Goal: Transaction & Acquisition: Purchase product/service

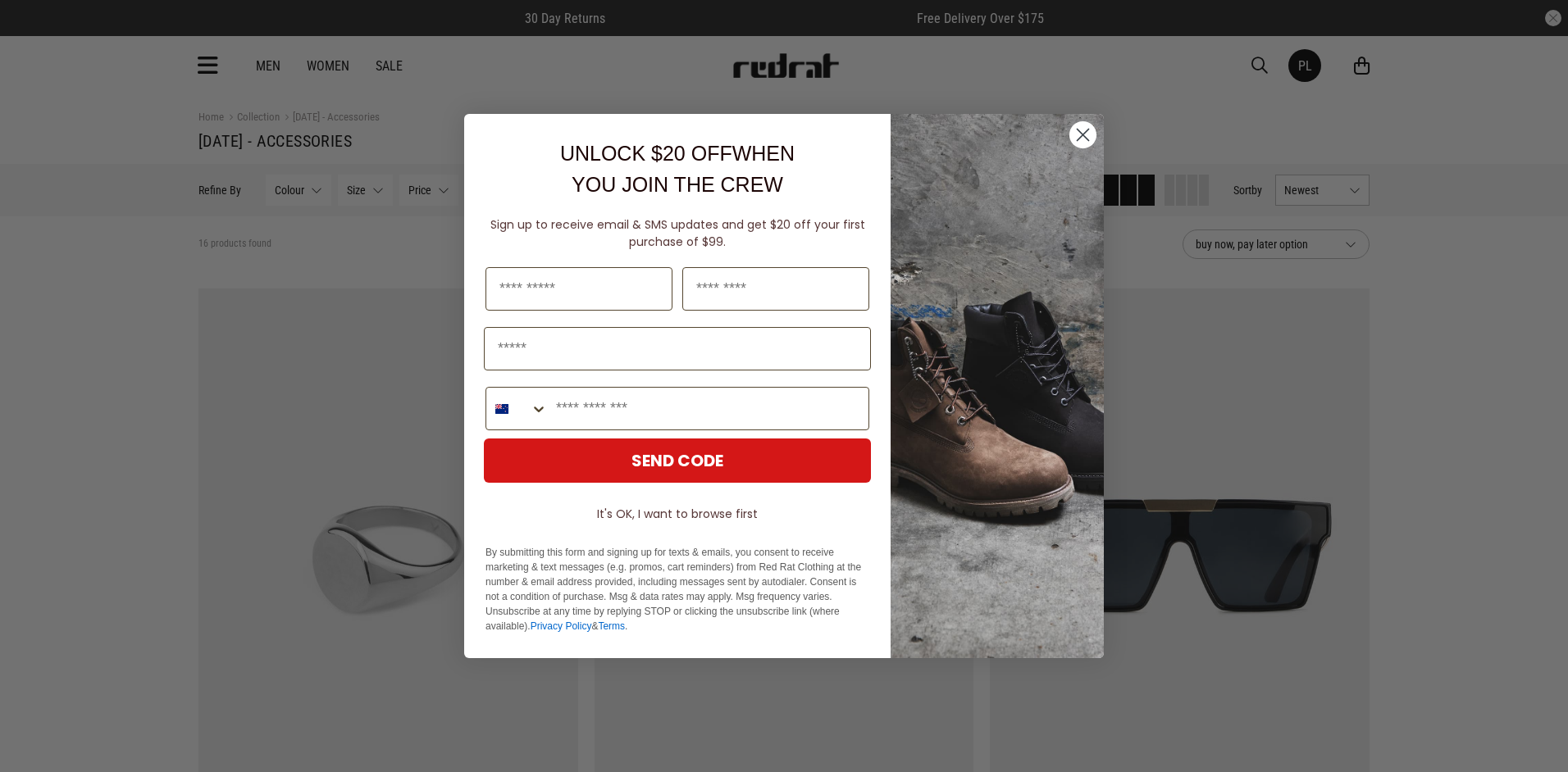
click at [1078, 138] on circle "Close dialog" at bounding box center [1082, 134] width 27 height 27
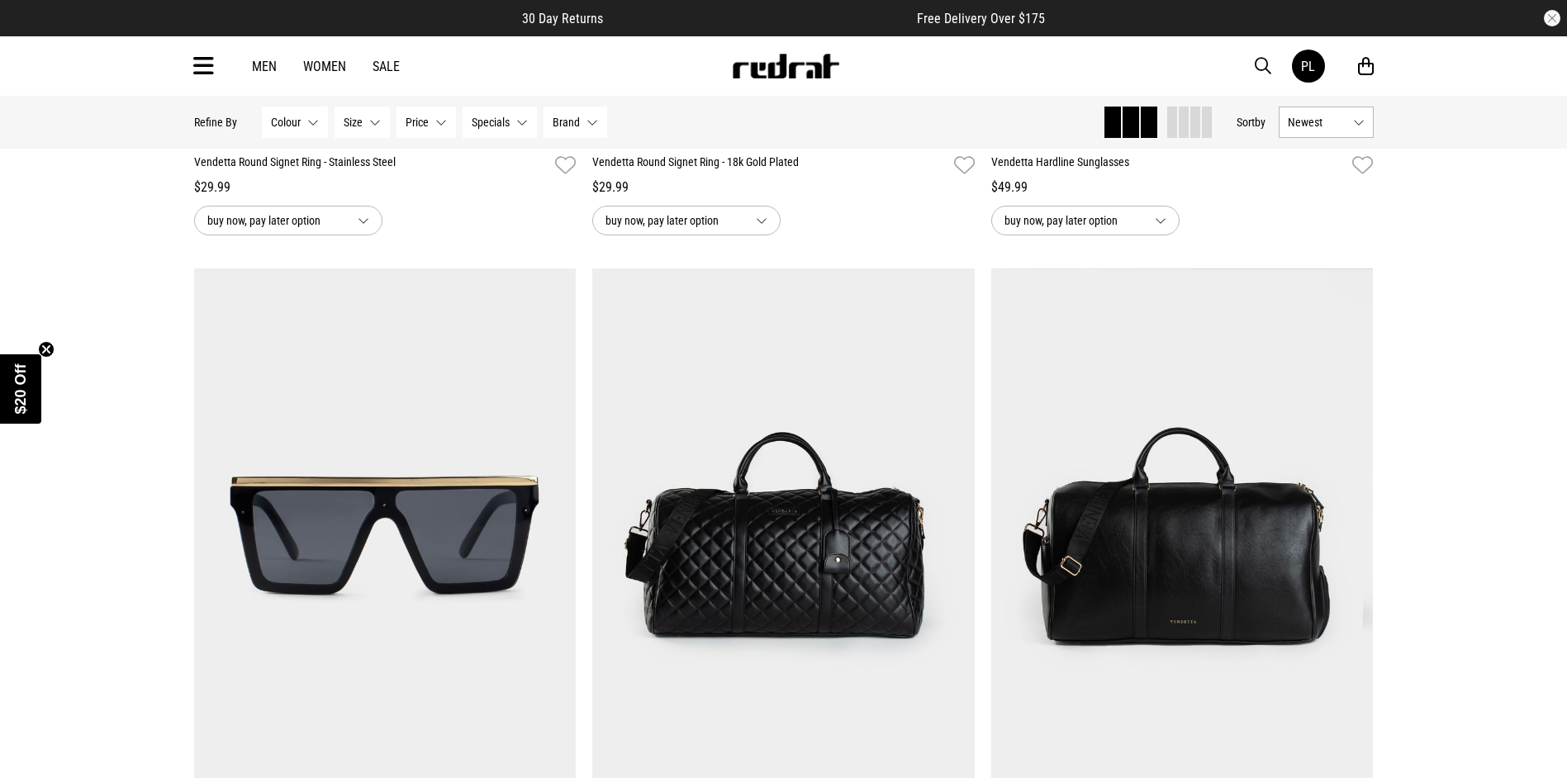
scroll to position [1362, 0]
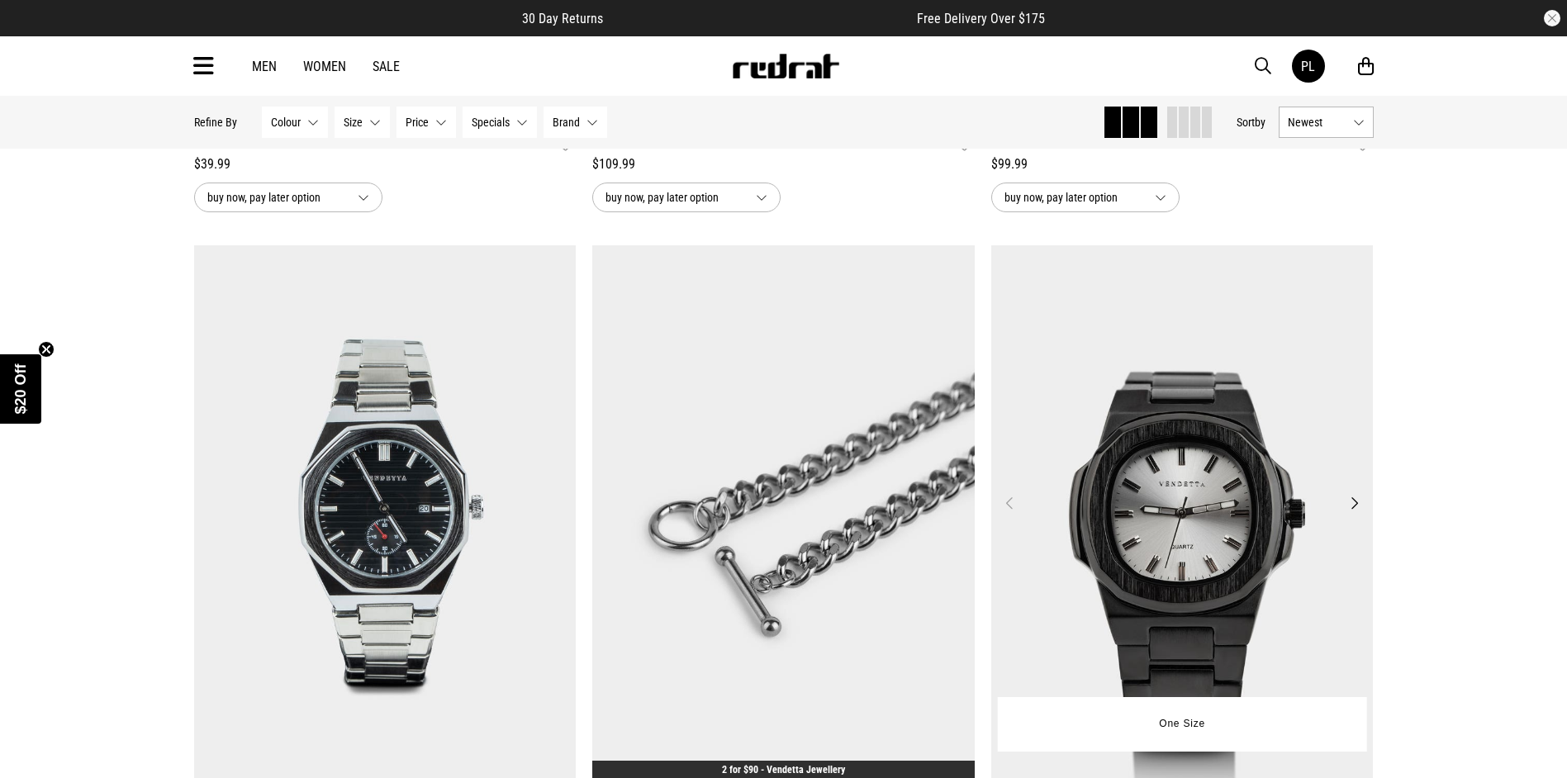
click at [1357, 510] on button "Next" at bounding box center [1354, 503] width 21 height 20
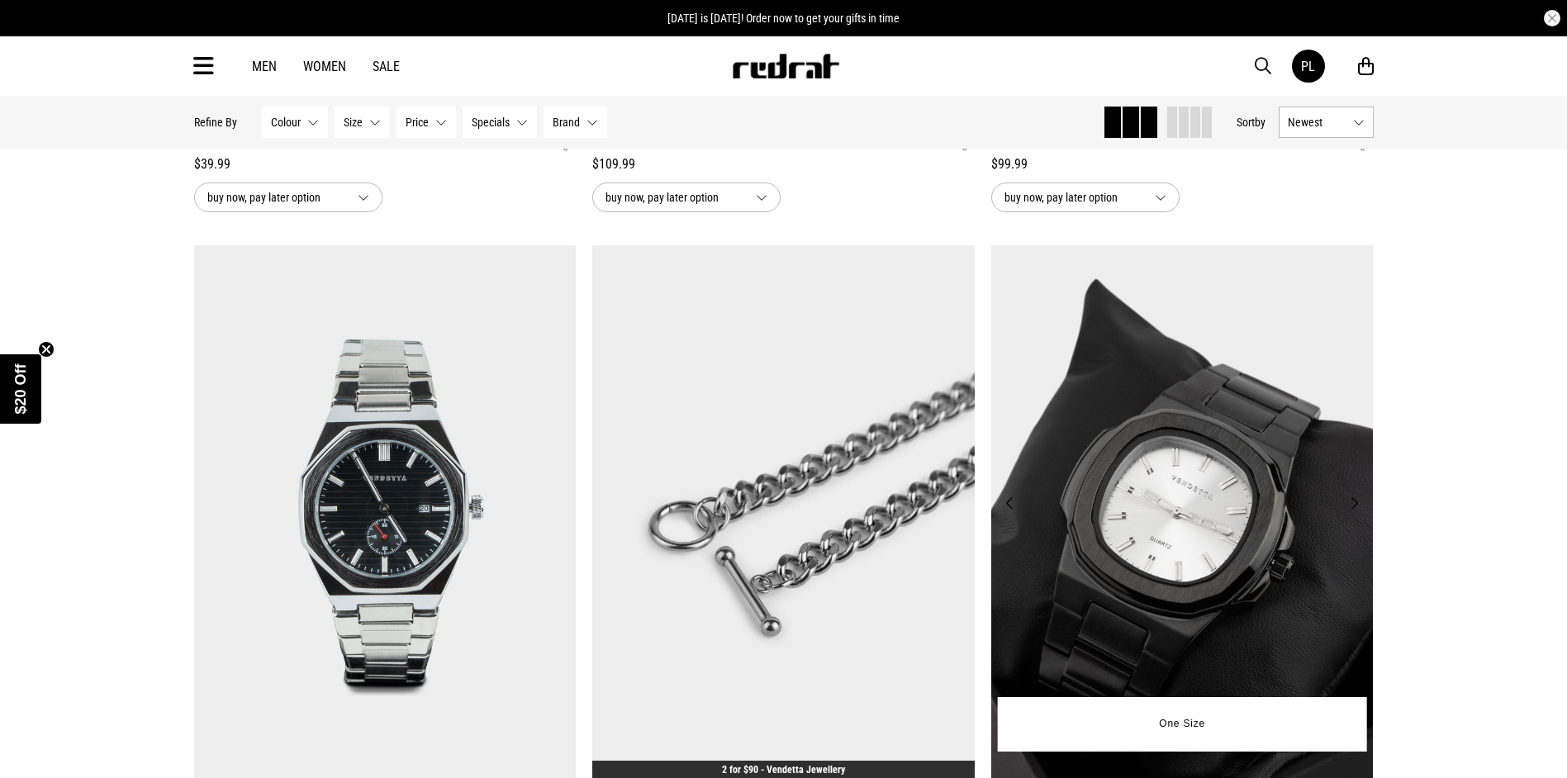
click at [1357, 510] on button "Next" at bounding box center [1354, 503] width 21 height 20
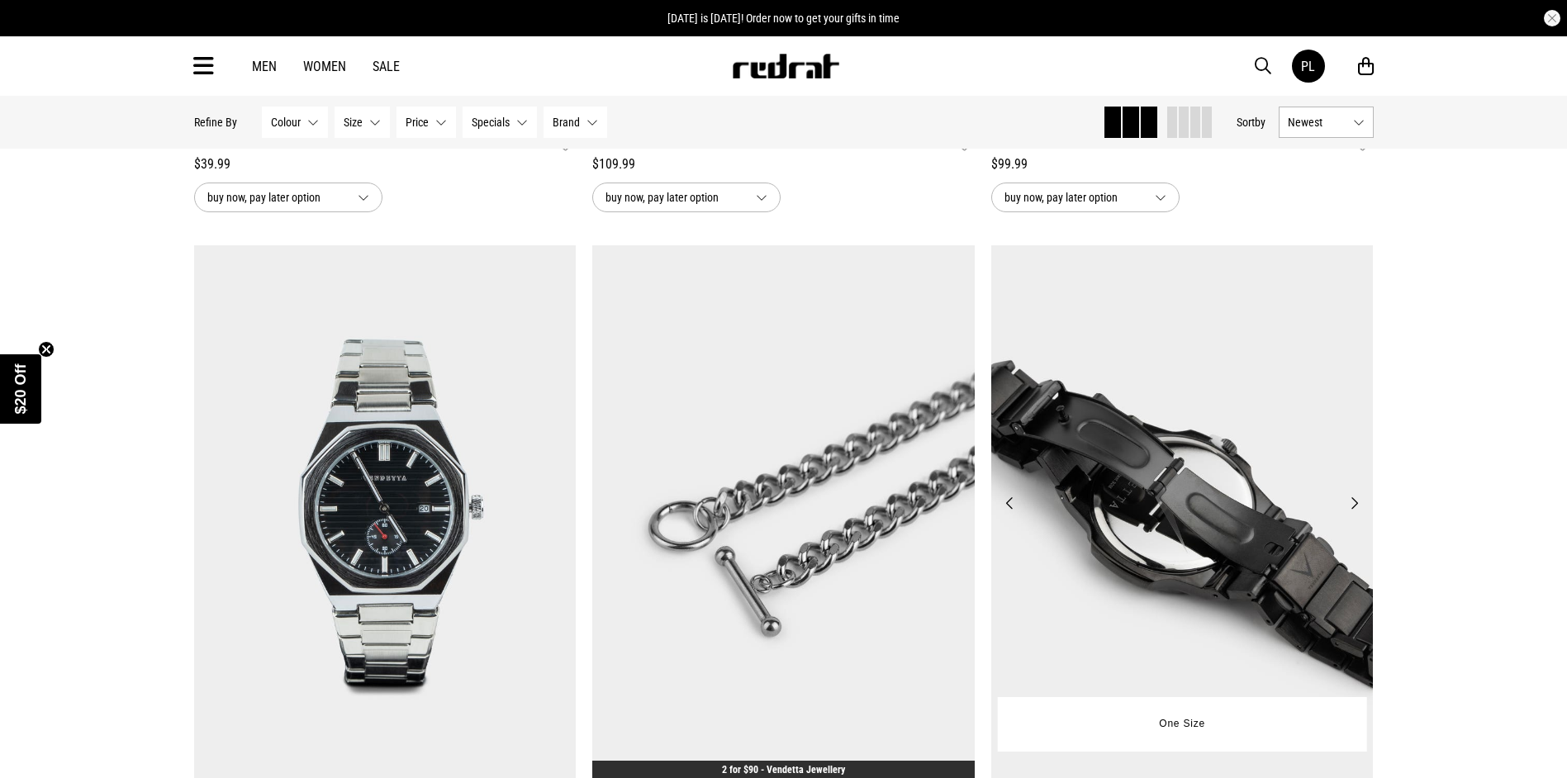
click at [1357, 510] on button "Next" at bounding box center [1354, 503] width 21 height 20
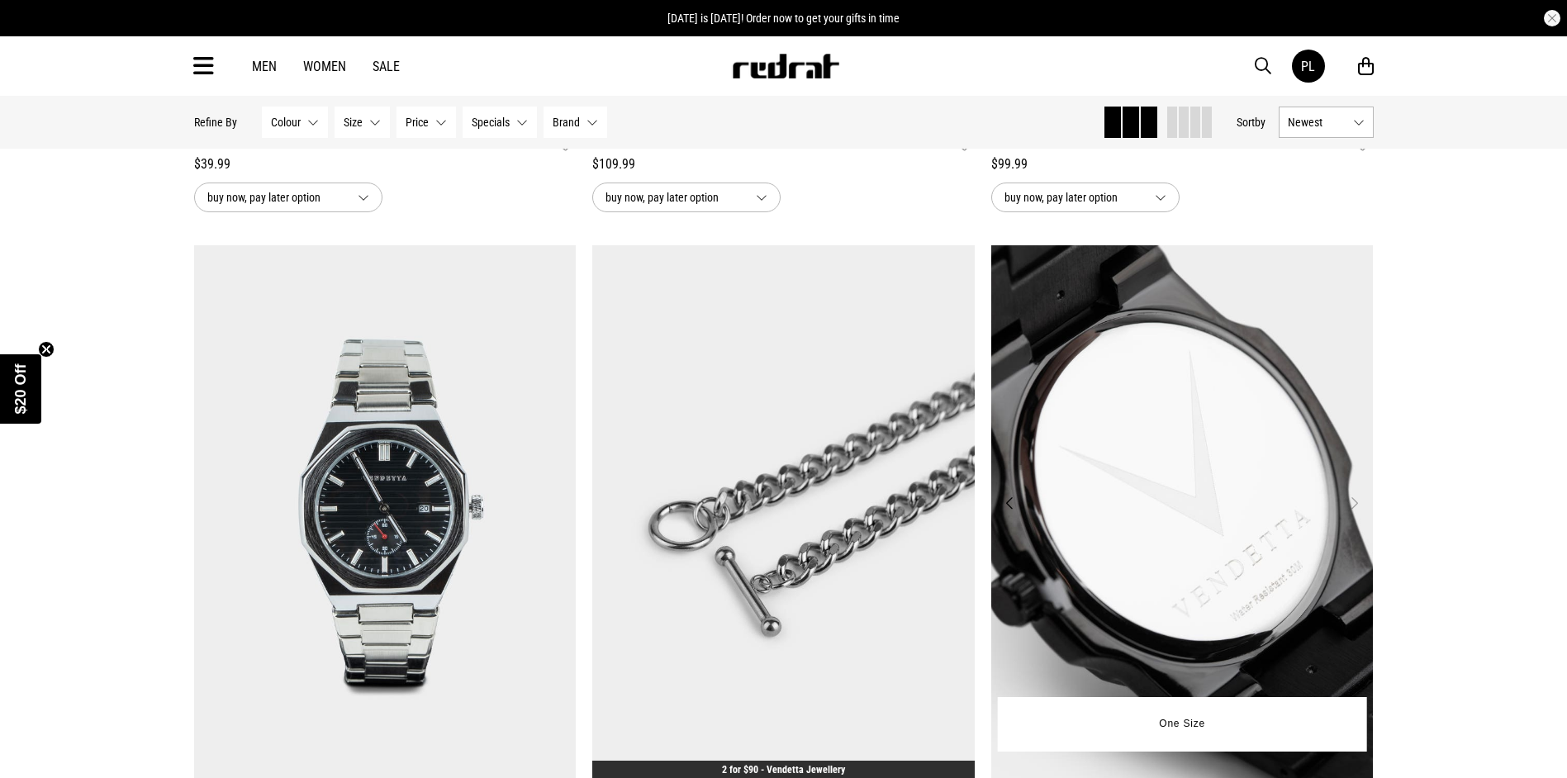
click at [1357, 503] on button "Next" at bounding box center [1354, 503] width 21 height 20
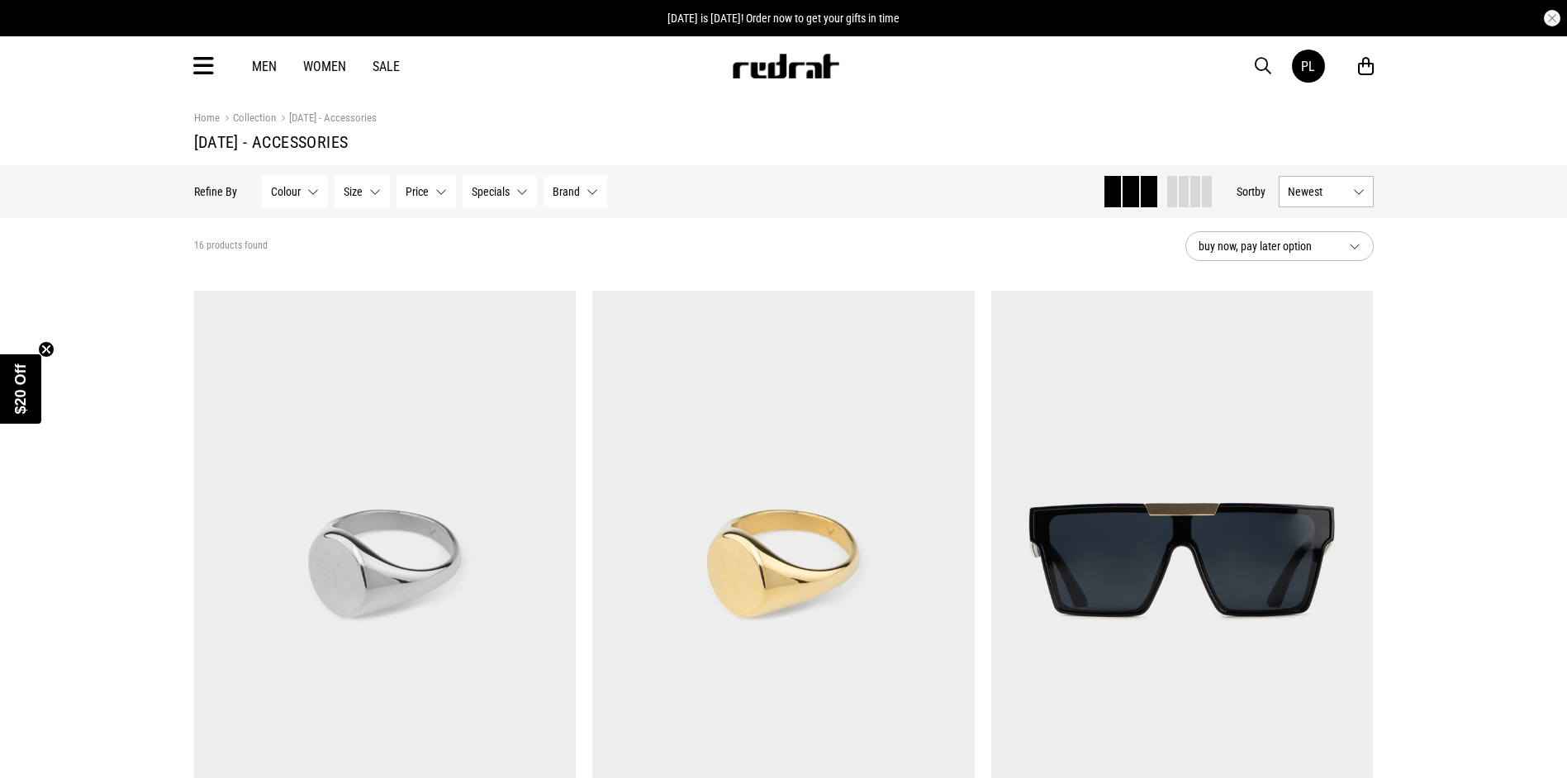
scroll to position [681, 0]
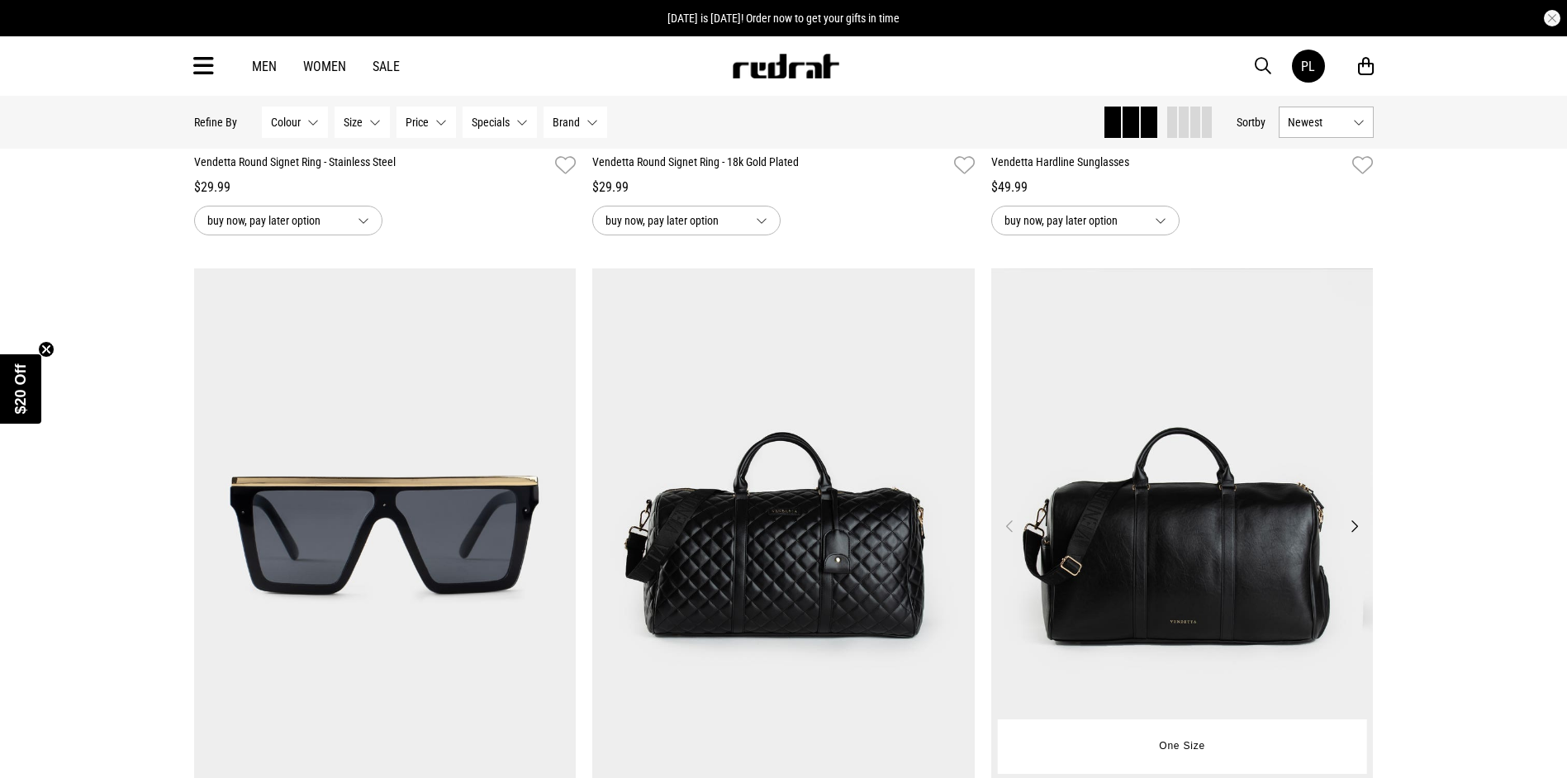
click at [1204, 546] on img at bounding box center [1182, 536] width 383 height 535
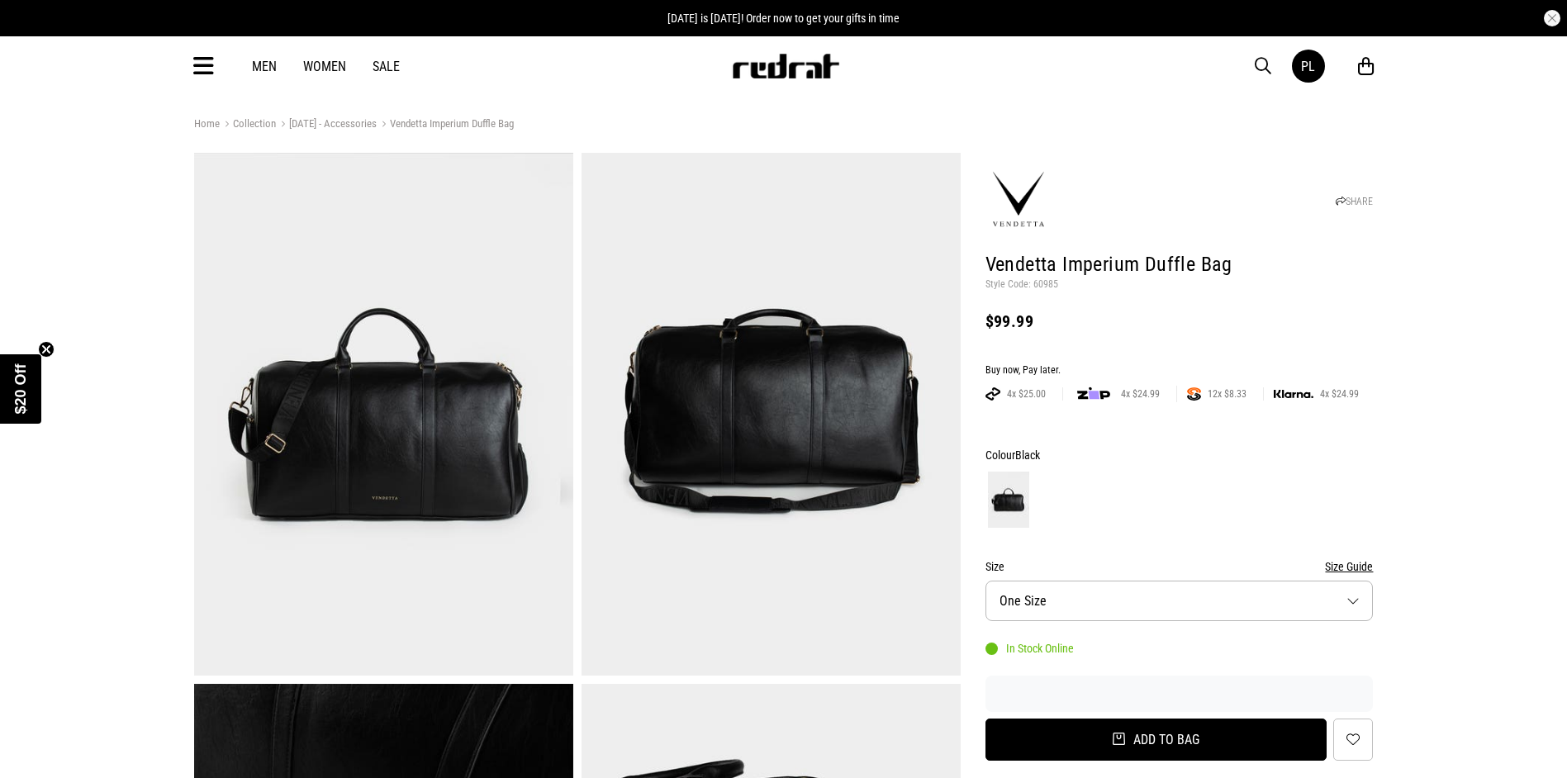
click at [1139, 737] on button "Add to bag" at bounding box center [1157, 740] width 342 height 42
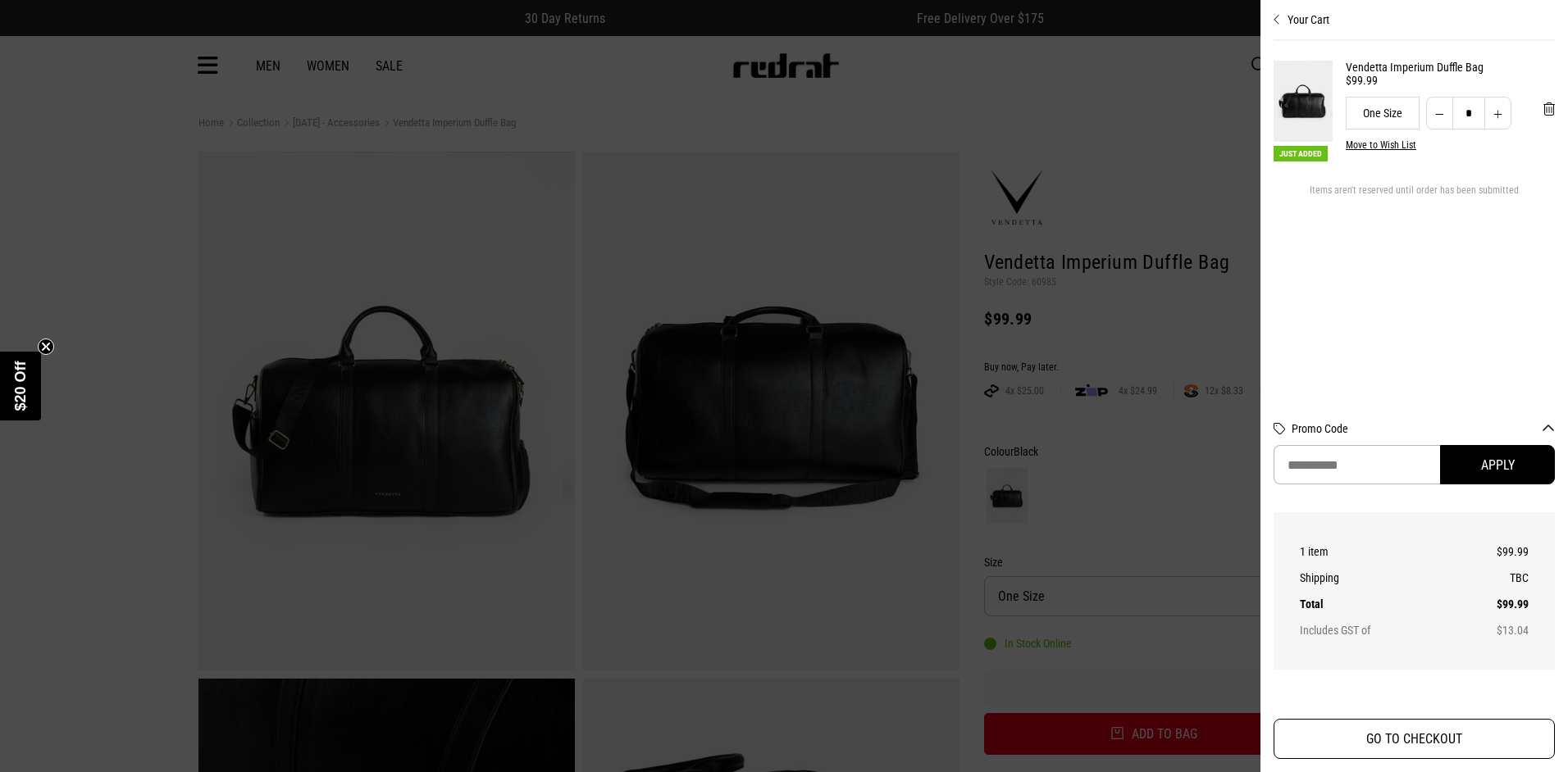
click at [1394, 738] on button "GO TO CHECKOUT" at bounding box center [1413, 739] width 281 height 40
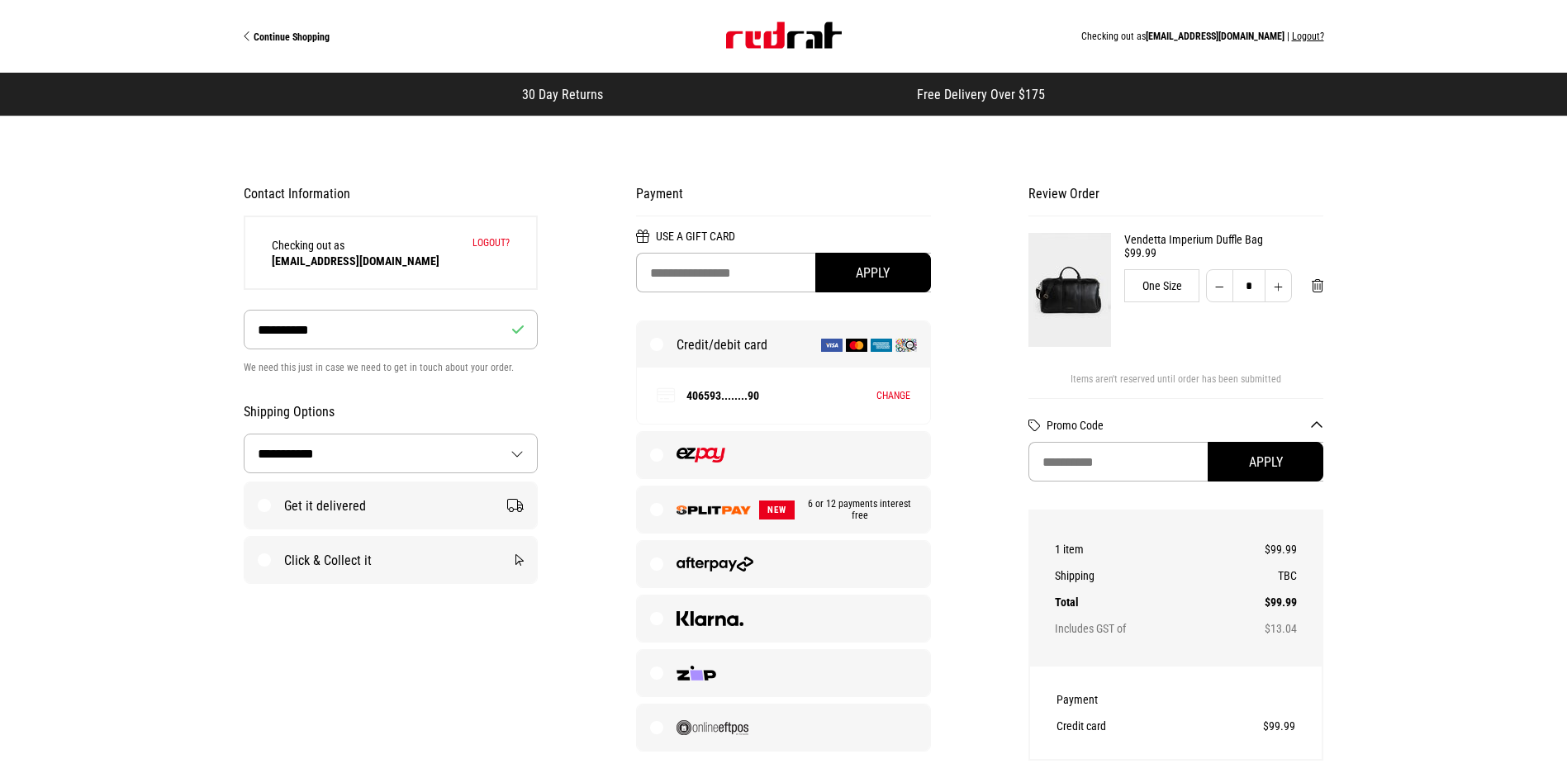
select select "**********"
click at [281, 506] on label "Get it delivered" at bounding box center [391, 505] width 293 height 46
select select "**********"
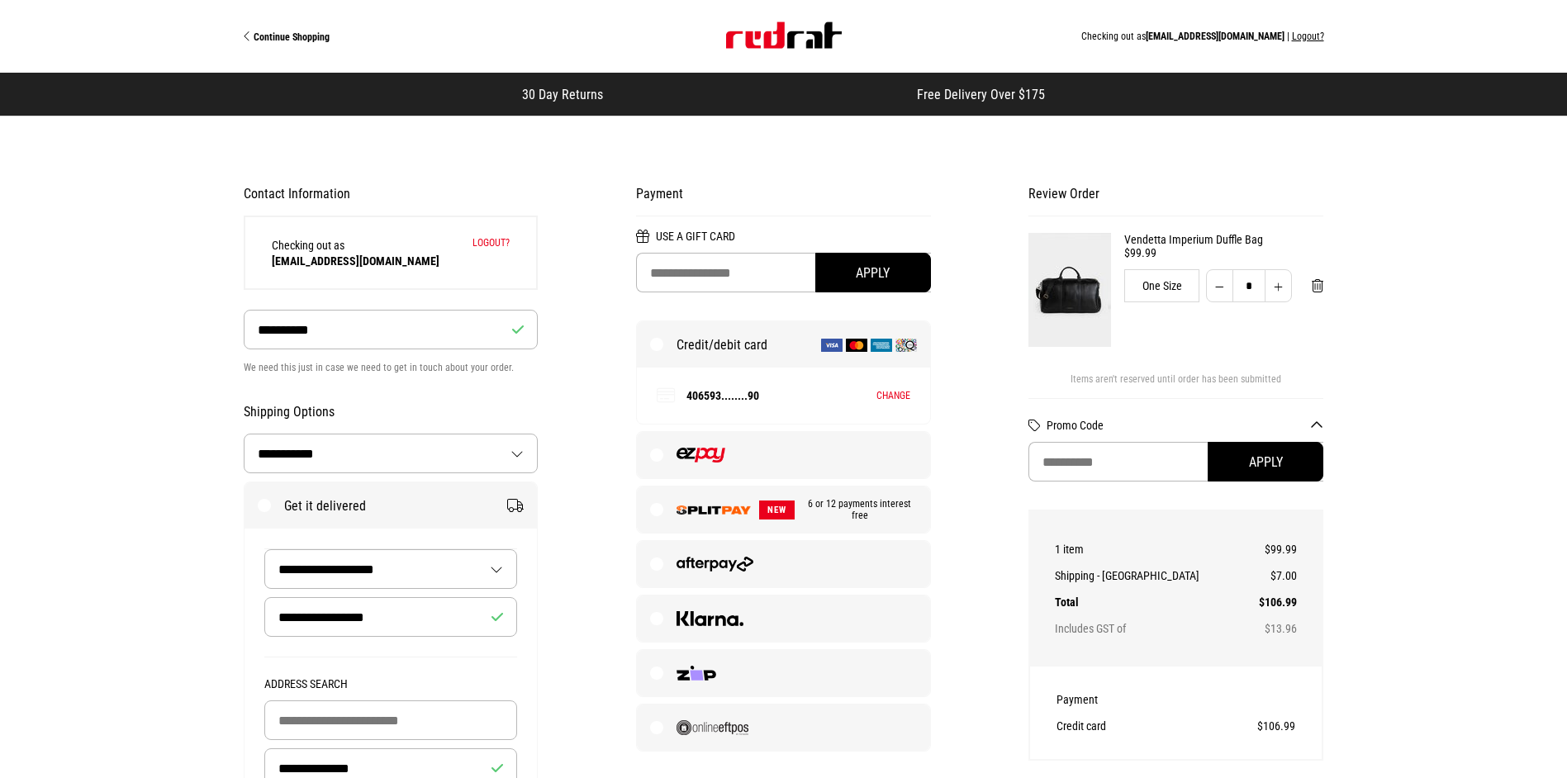
click at [656, 459] on label at bounding box center [783, 455] width 293 height 46
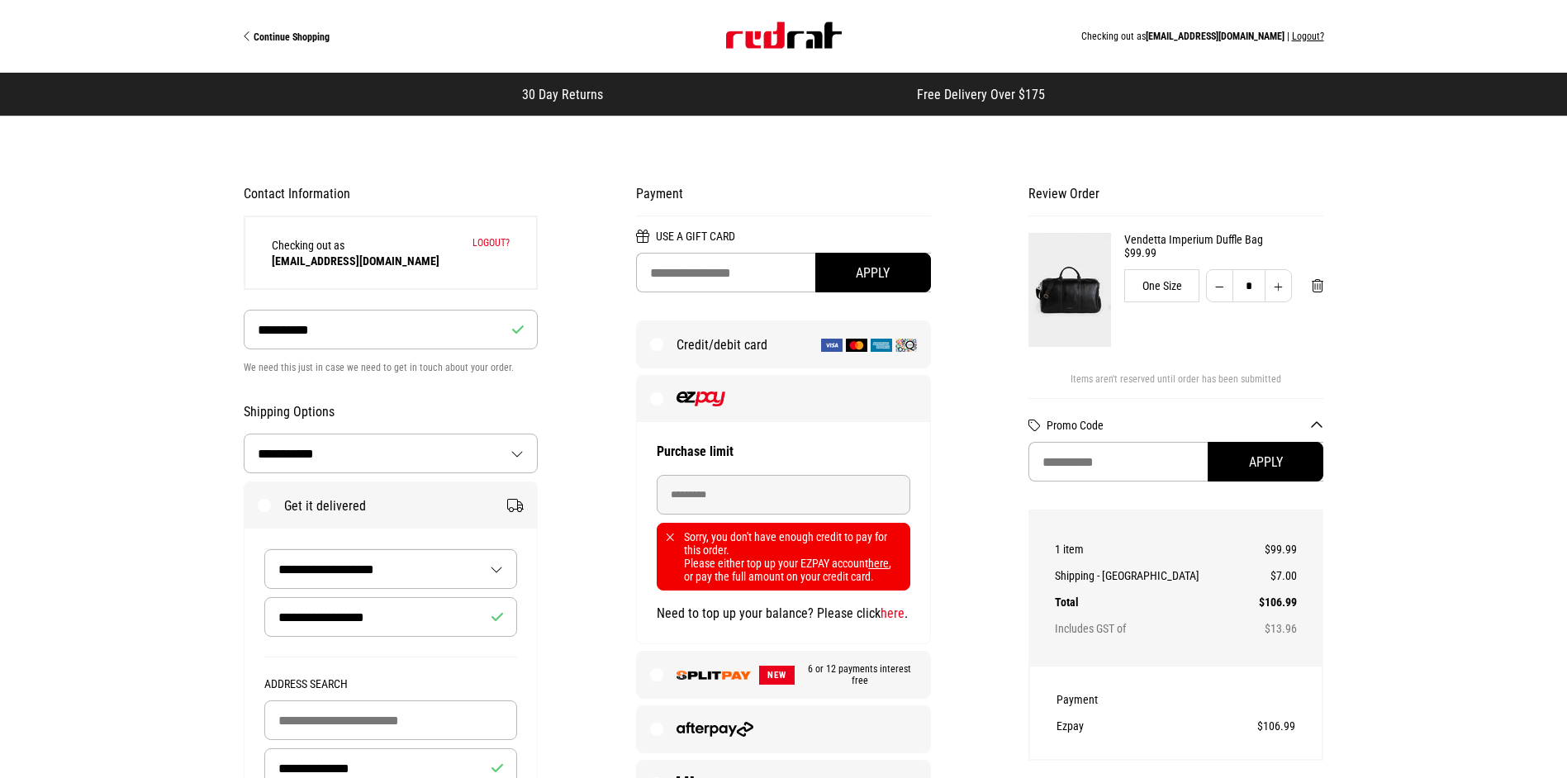
click at [307, 40] on span "Continue Shopping" at bounding box center [292, 37] width 76 height 12
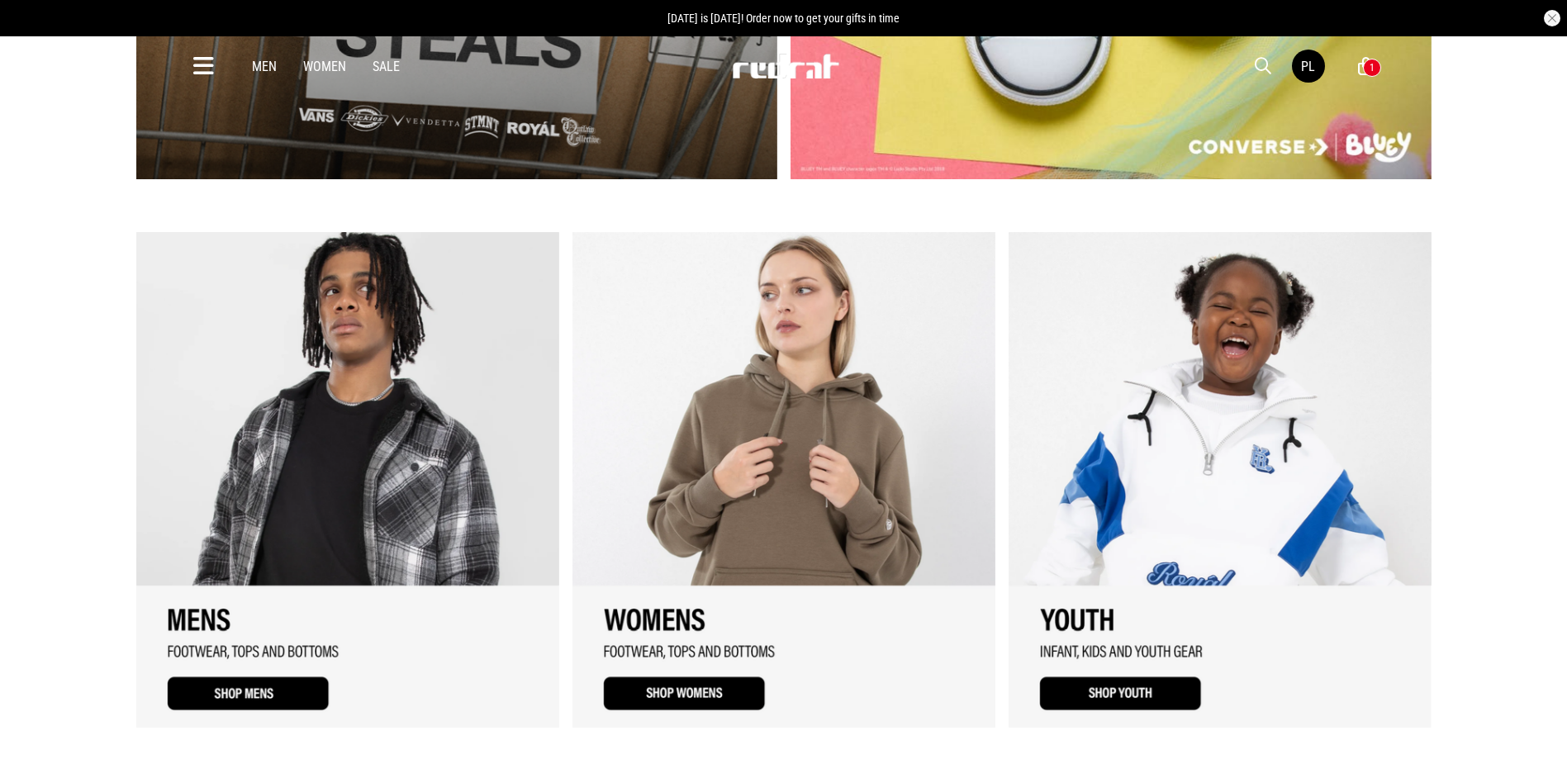
scroll to position [1362, 0]
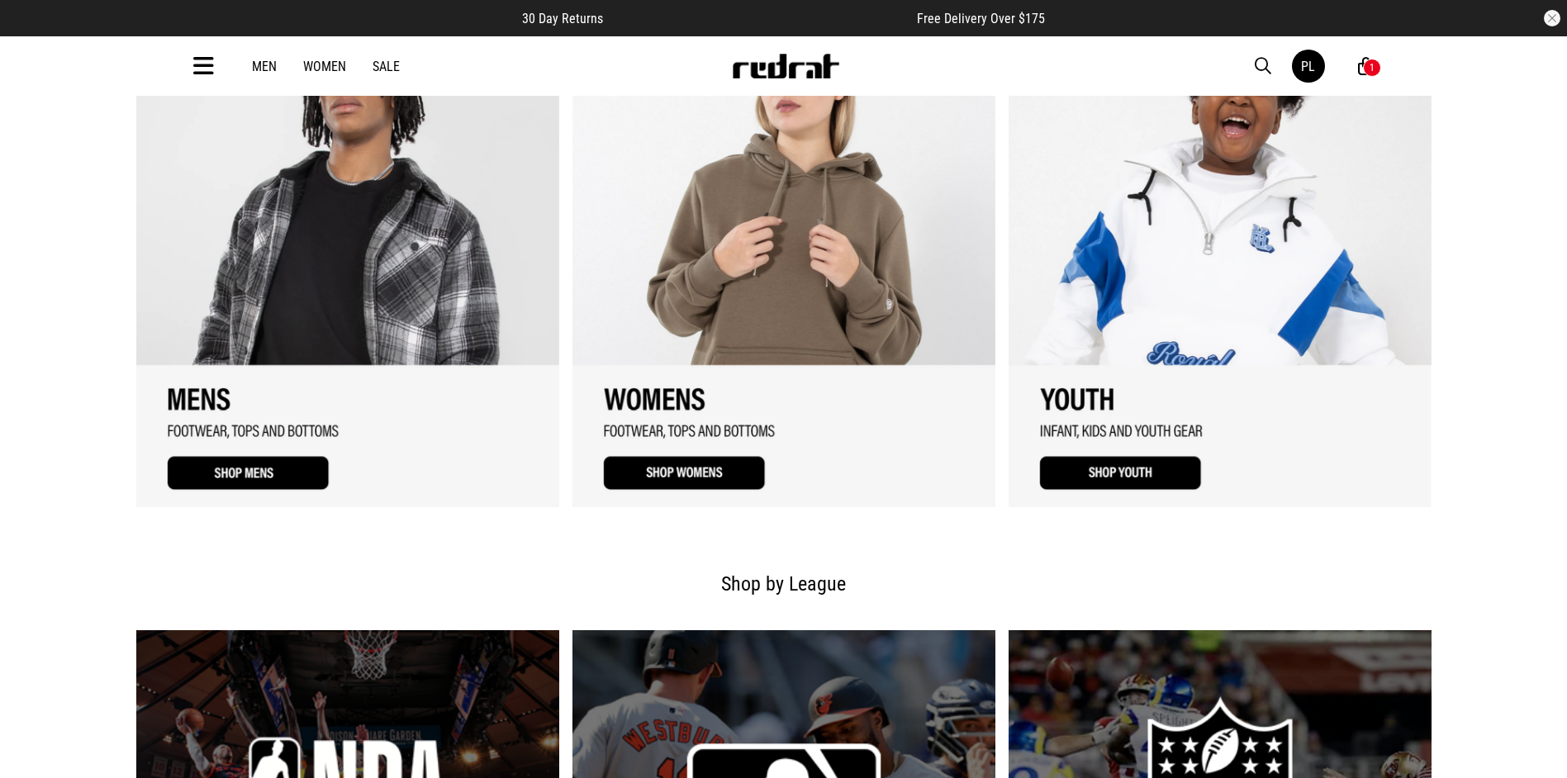
click at [330, 314] on link "1 / 3" at bounding box center [347, 260] width 423 height 496
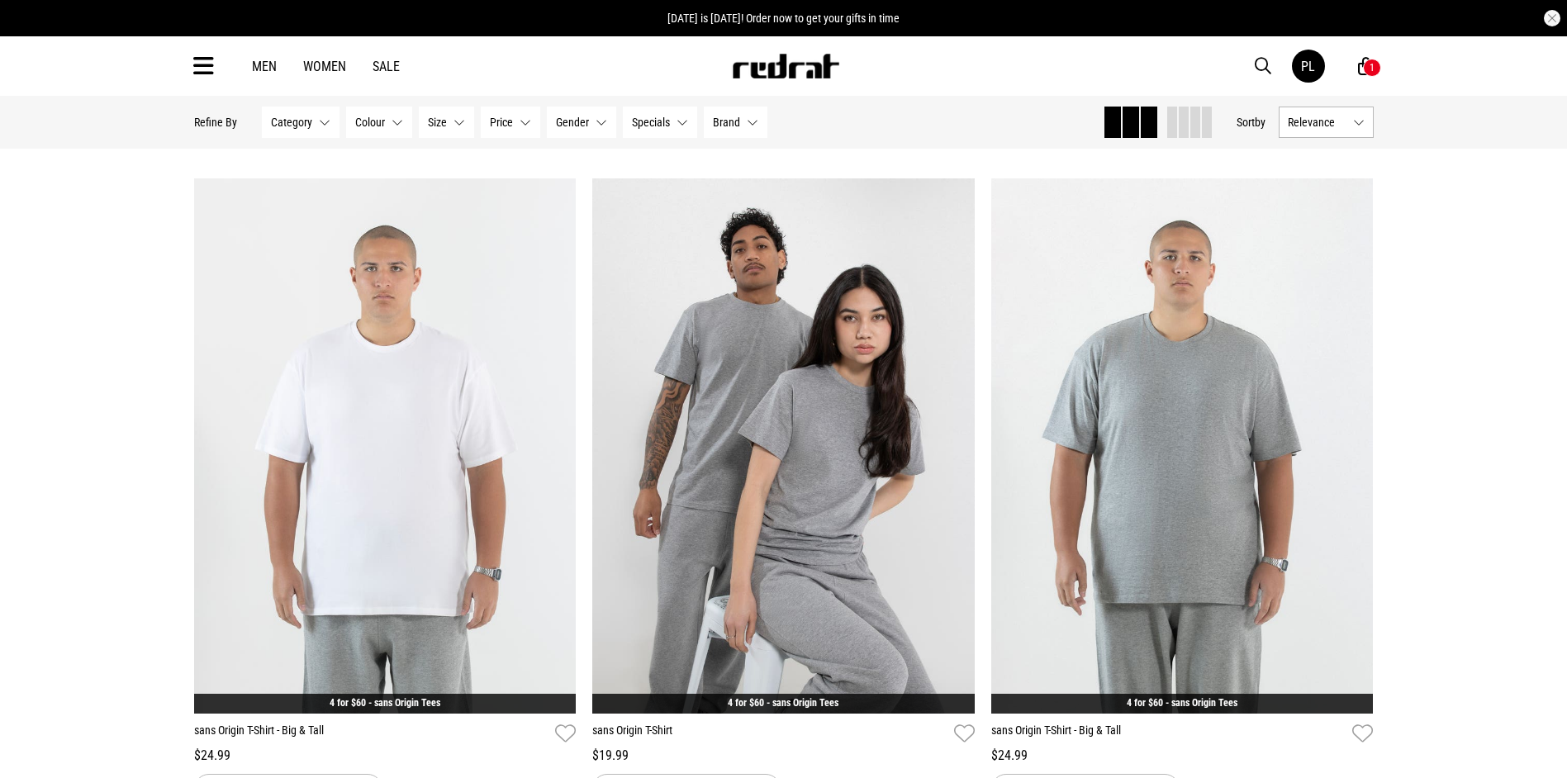
scroll to position [4086, 0]
